Goal: Task Accomplishment & Management: Use online tool/utility

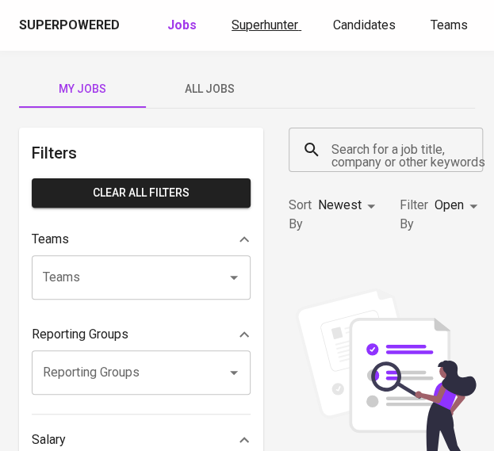
drag, startPoint x: 246, startPoint y: 6, endPoint x: 257, endPoint y: 21, distance: 18.6
click at [246, 6] on div "Superpowered Jobs Superhunter Candidates Teams GlintsGPT NEW F" at bounding box center [247, 25] width 494 height 51
click at [261, 31] on span "Superhunter" at bounding box center [264, 24] width 67 height 15
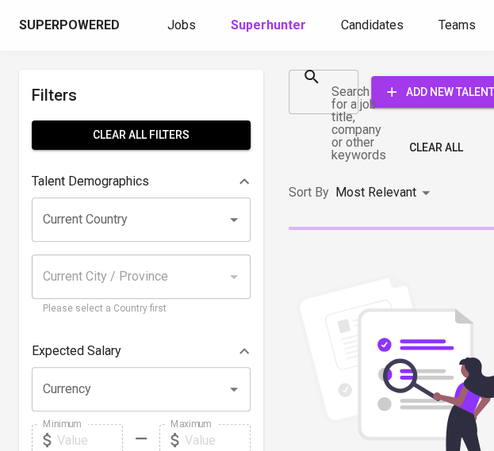
click at [322, 96] on input "Search for a job title, company or other keywords" at bounding box center [311, 92] width 32 height 30
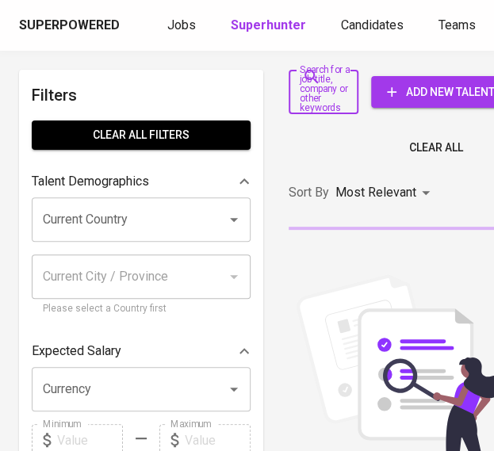
paste input "[EMAIL_ADDRESS][DOMAIN_NAME]"
type input "[EMAIL_ADDRESS][DOMAIN_NAME]"
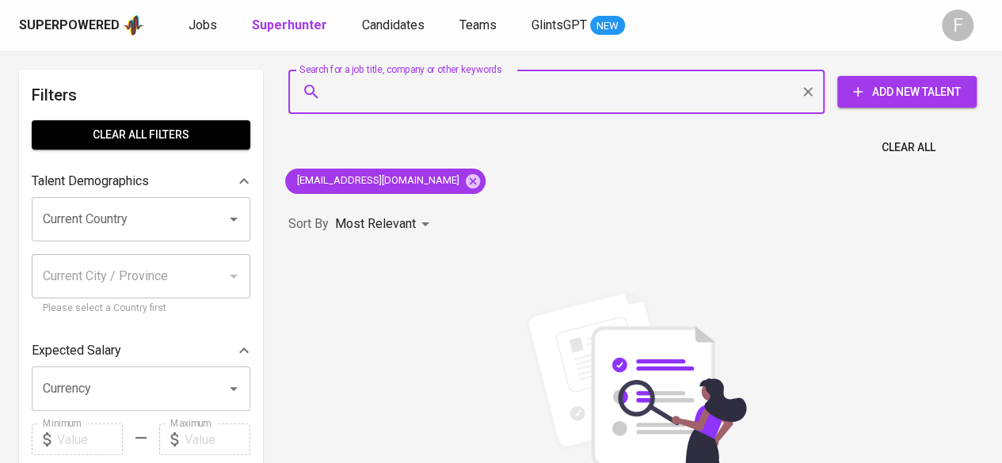
click at [493, 102] on input "Search for a job title, company or other keywords" at bounding box center [560, 92] width 467 height 30
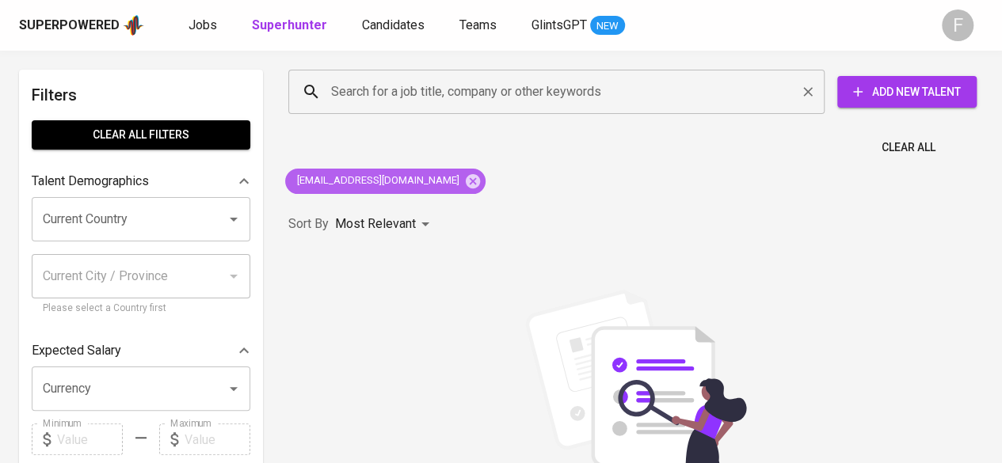
drag, startPoint x: 416, startPoint y: 177, endPoint x: 398, endPoint y: 98, distance: 81.3
click at [464, 177] on icon at bounding box center [472, 181] width 17 height 17
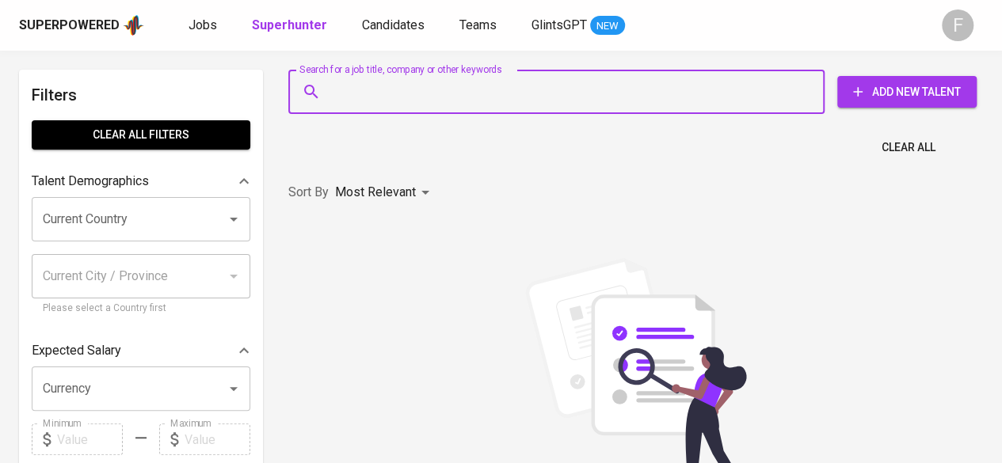
click at [398, 98] on input "Search for a job title, company or other keywords" at bounding box center [560, 92] width 467 height 30
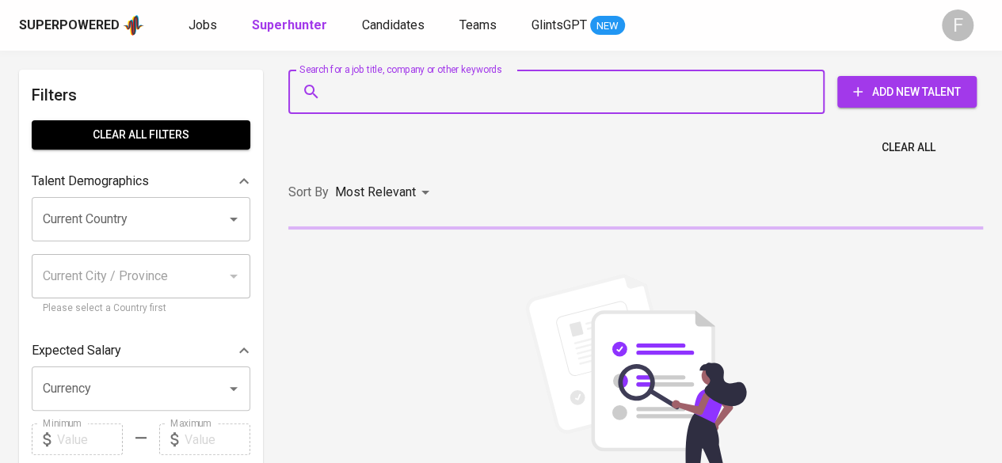
paste input "[URL][DOMAIN_NAME][PERSON_NAME]"
type input "[URL][DOMAIN_NAME][PERSON_NAME]"
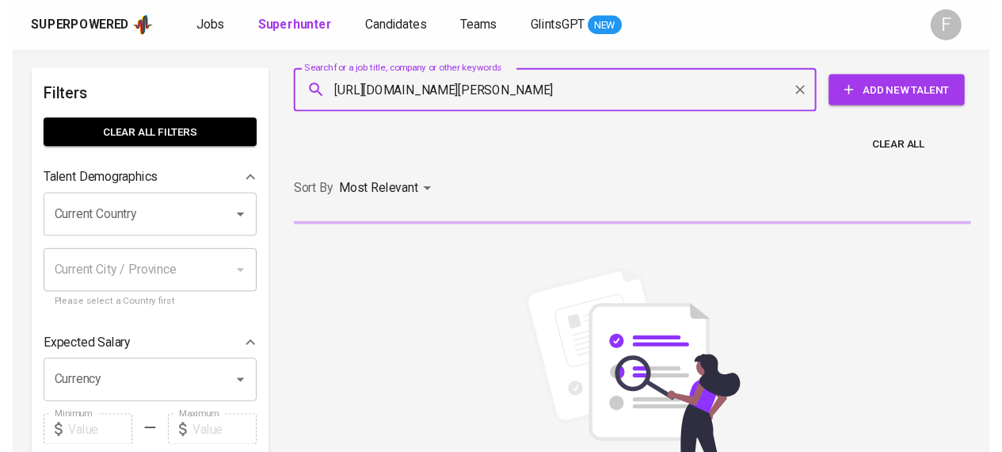
scroll to position [0, 641]
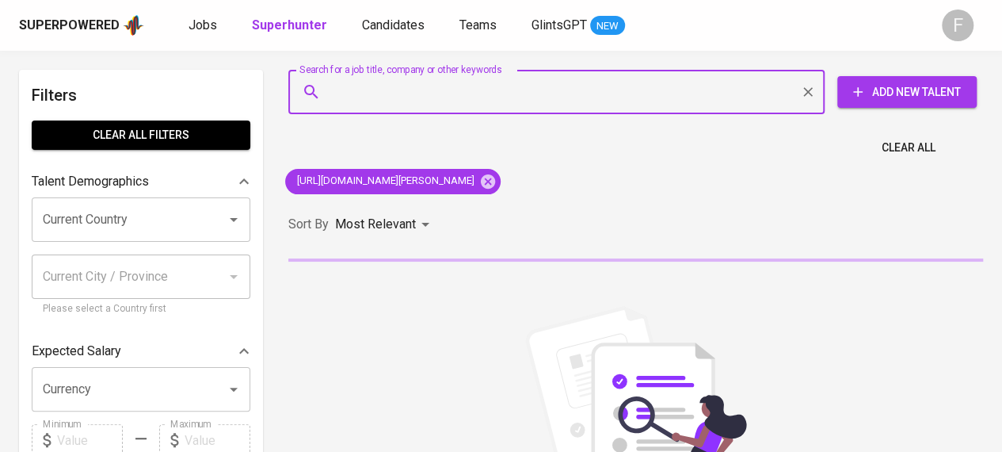
click at [393, 101] on input "Search for a job title, company or other keywords" at bounding box center [560, 92] width 467 height 30
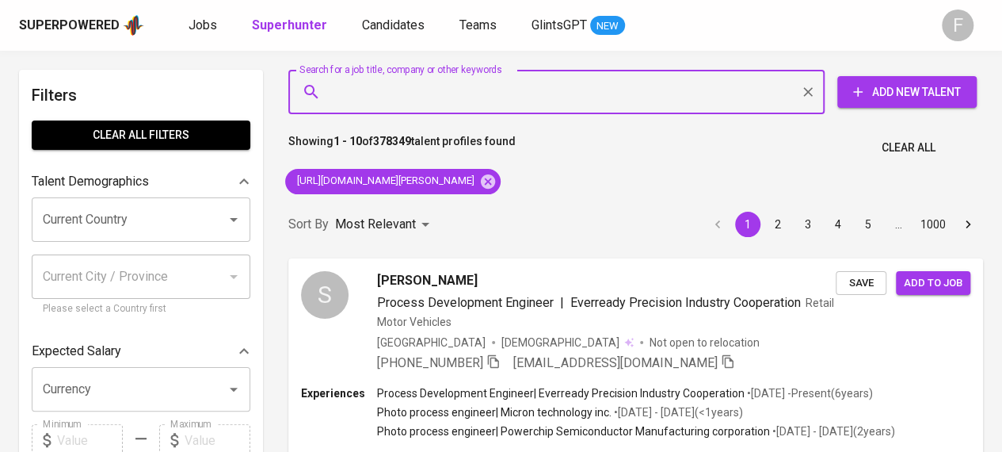
scroll to position [5, 246]
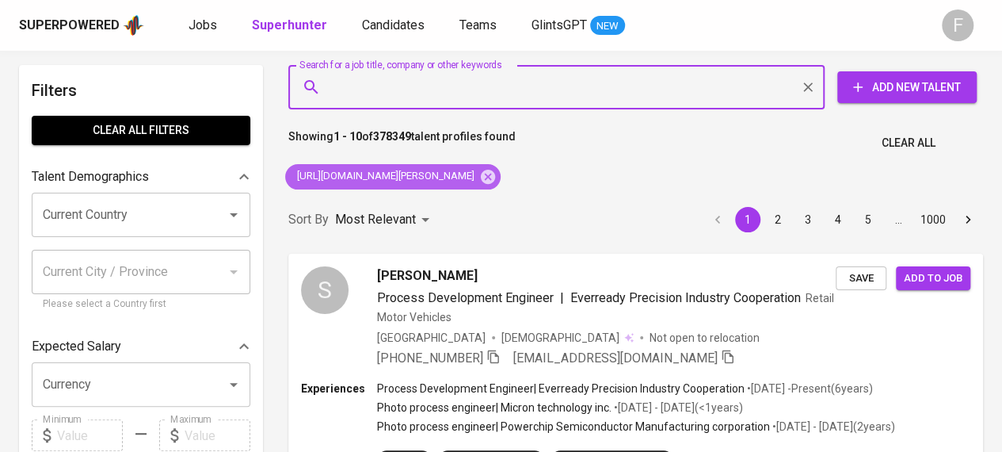
click at [493, 181] on icon at bounding box center [488, 176] width 14 height 14
click at [457, 92] on input "Search for a job title, company or other keywords" at bounding box center [560, 87] width 467 height 30
click at [493, 207] on li "pagination navigation" at bounding box center [968, 219] width 30 height 25
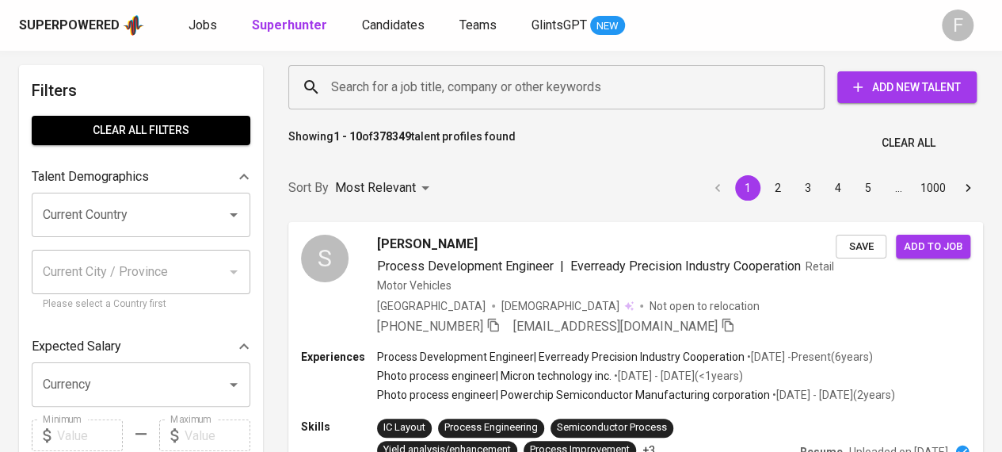
click at [493, 177] on li "pagination navigation" at bounding box center [968, 187] width 30 height 25
click at [493, 177] on div "Sort By Most Relevant MOST_RELEVANT 1 2 3 4 5 … 1000" at bounding box center [636, 188] width 714 height 48
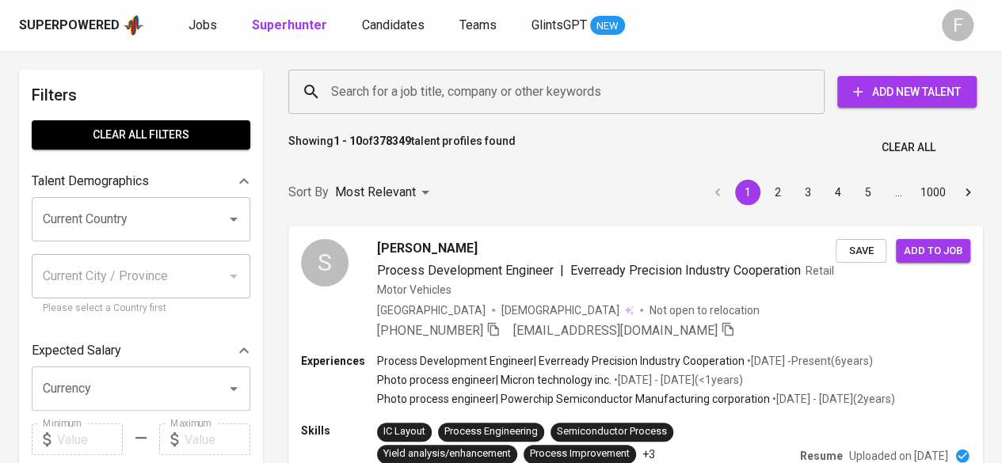
click at [391, 86] on input "Search for a job title, company or other keywords" at bounding box center [560, 92] width 467 height 30
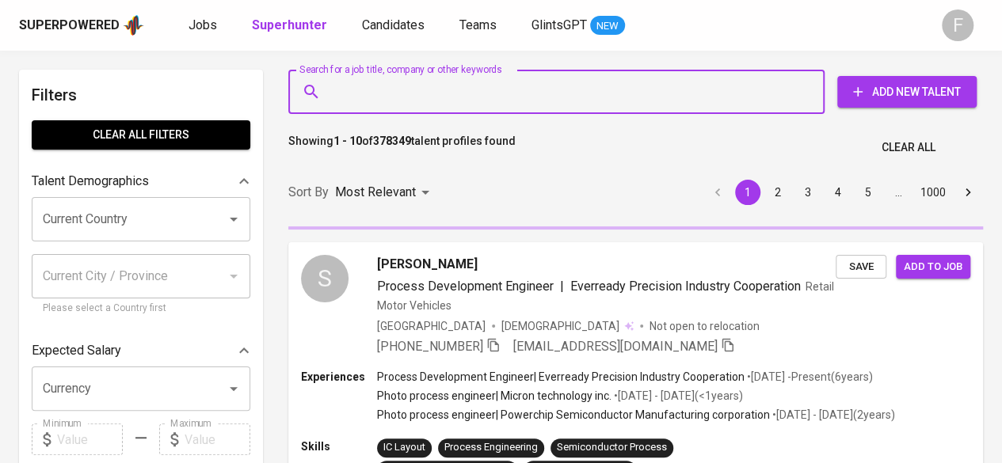
paste input "[PERSON_NAME]"
type input "[PERSON_NAME]"
